Goal: Communication & Community: Answer question/provide support

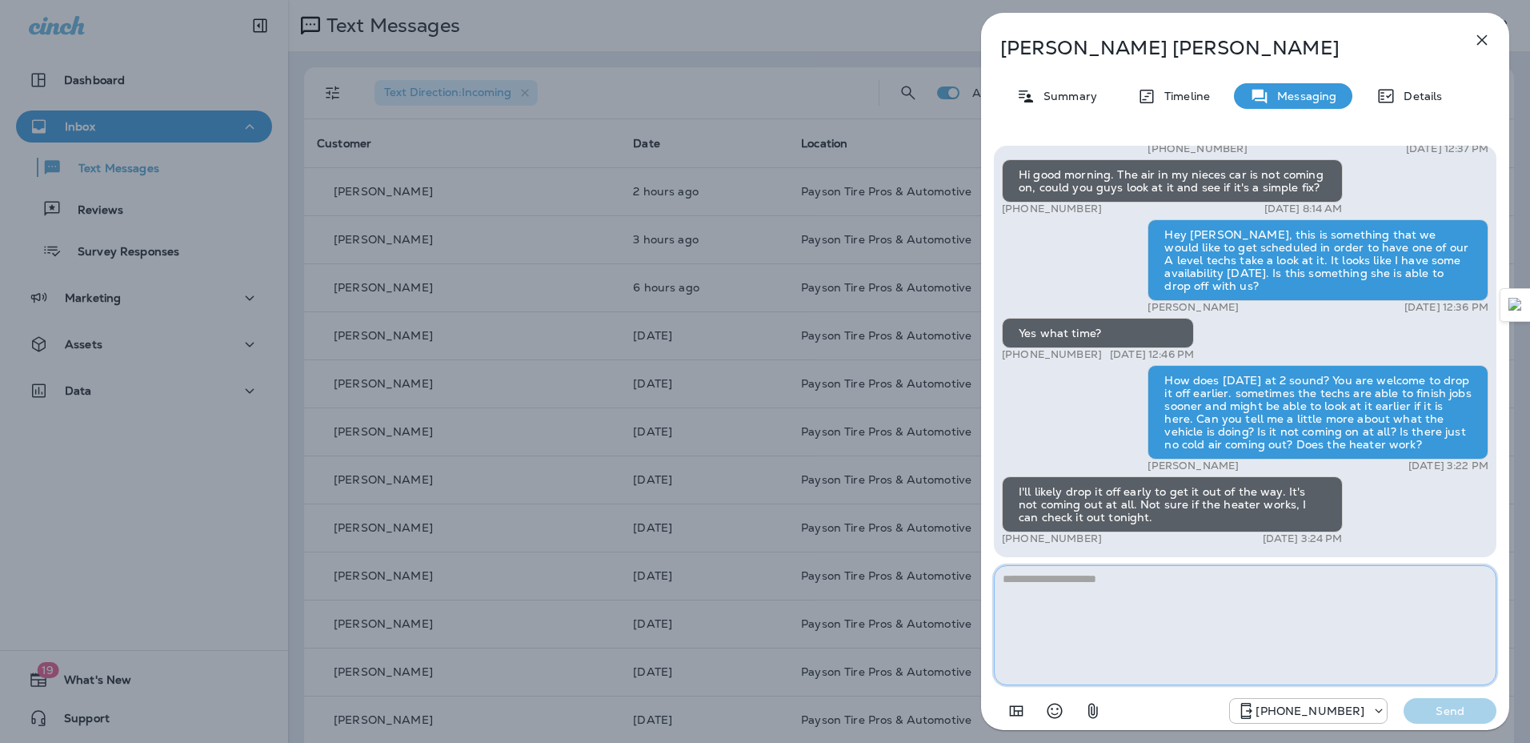
click at [1101, 599] on textarea at bounding box center [1245, 625] width 503 height 120
click at [1174, 640] on textarea at bounding box center [1245, 625] width 503 height 120
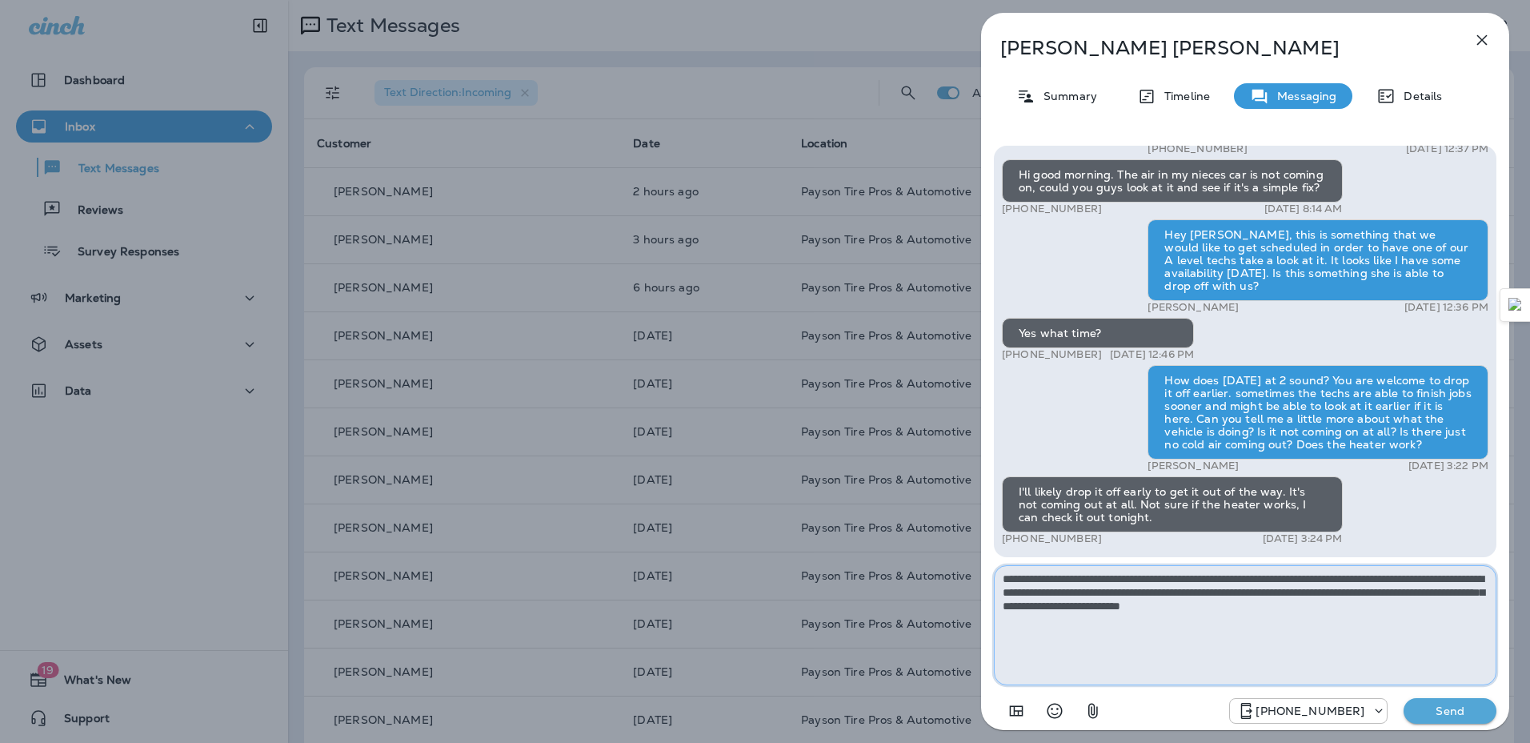
type textarea "**********"
click at [1422, 711] on p "Send" at bounding box center [1450, 711] width 67 height 14
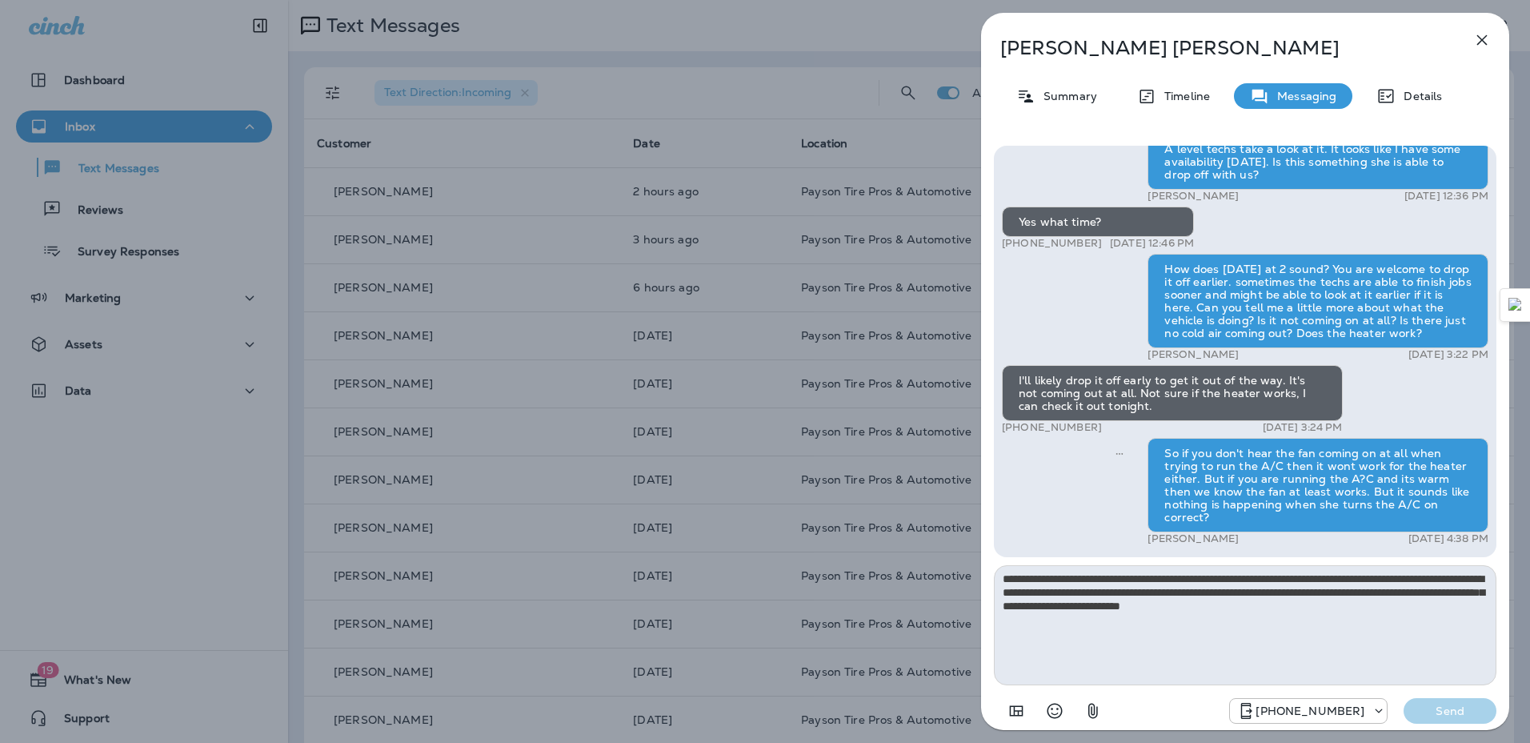
click at [1488, 37] on icon "button" at bounding box center [1482, 39] width 19 height 19
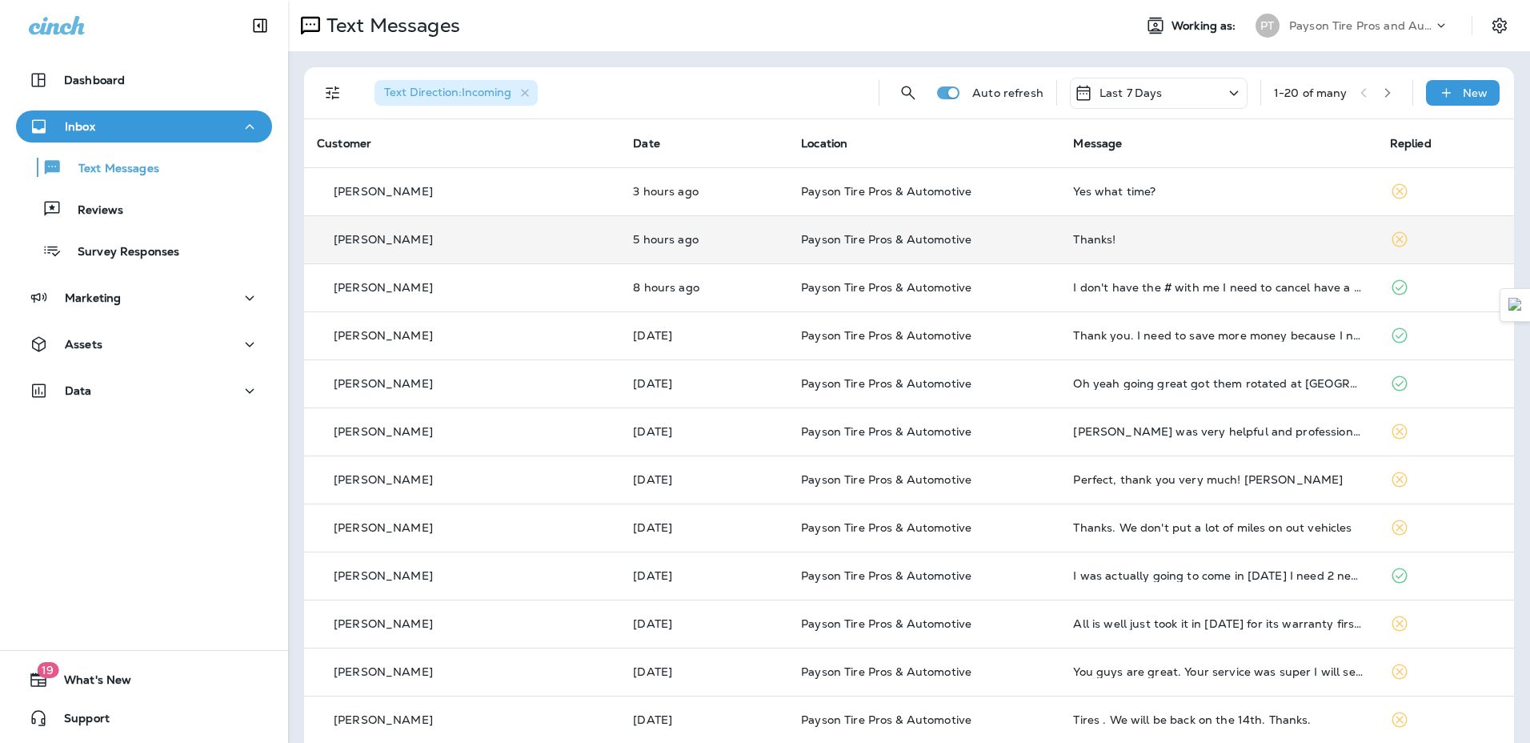
click at [1309, 257] on td "Thanks!" at bounding box center [1218, 239] width 316 height 48
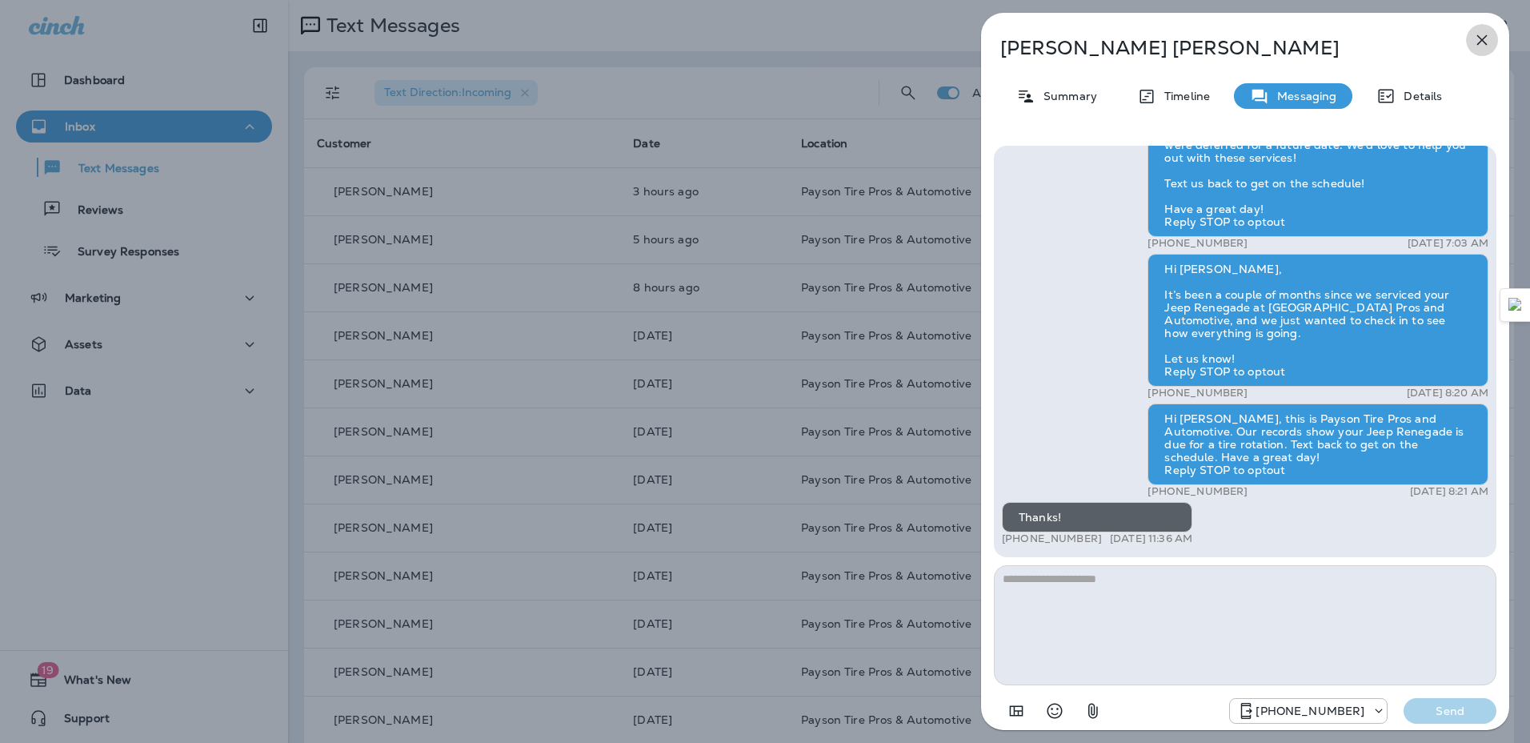
click at [1480, 43] on icon "button" at bounding box center [1482, 40] width 10 height 10
